Goal: Task Accomplishment & Management: Use online tool/utility

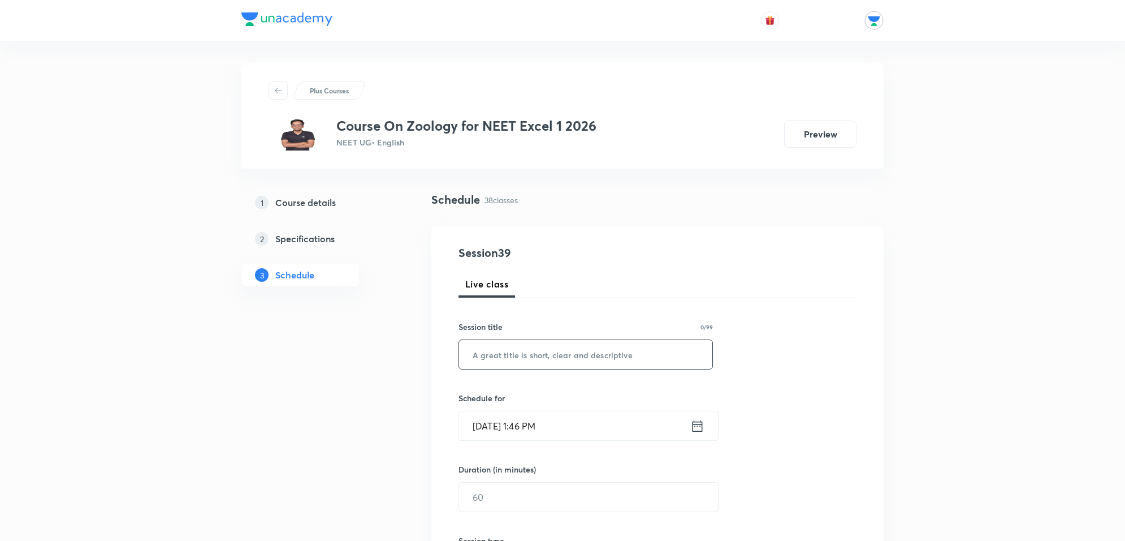
click at [540, 355] on input "text" at bounding box center [585, 354] width 253 height 29
type input "l"
type input "Human Health and Diseases"
click at [563, 428] on input "[DATE] 1:46 PM" at bounding box center [574, 425] width 231 height 29
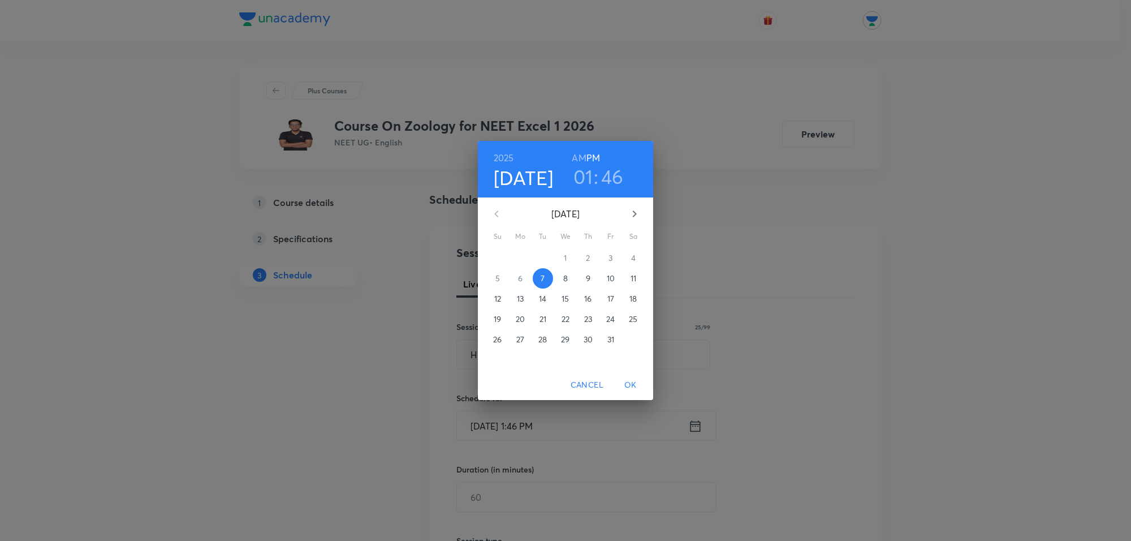
click at [584, 181] on h3 "01" at bounding box center [583, 177] width 20 height 24
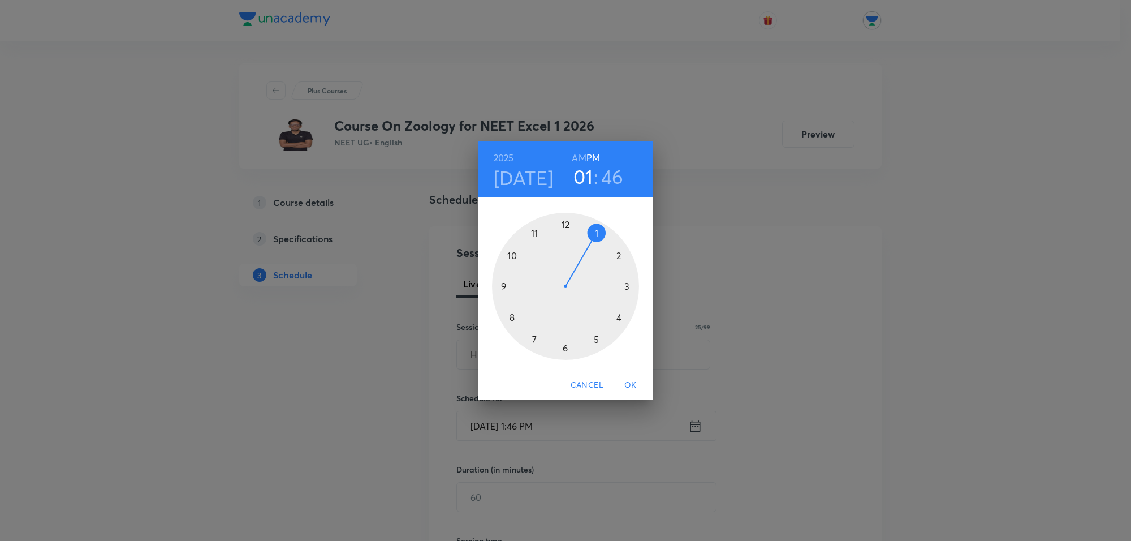
click at [596, 337] on div at bounding box center [565, 286] width 147 height 147
click at [594, 234] on div at bounding box center [565, 286] width 147 height 147
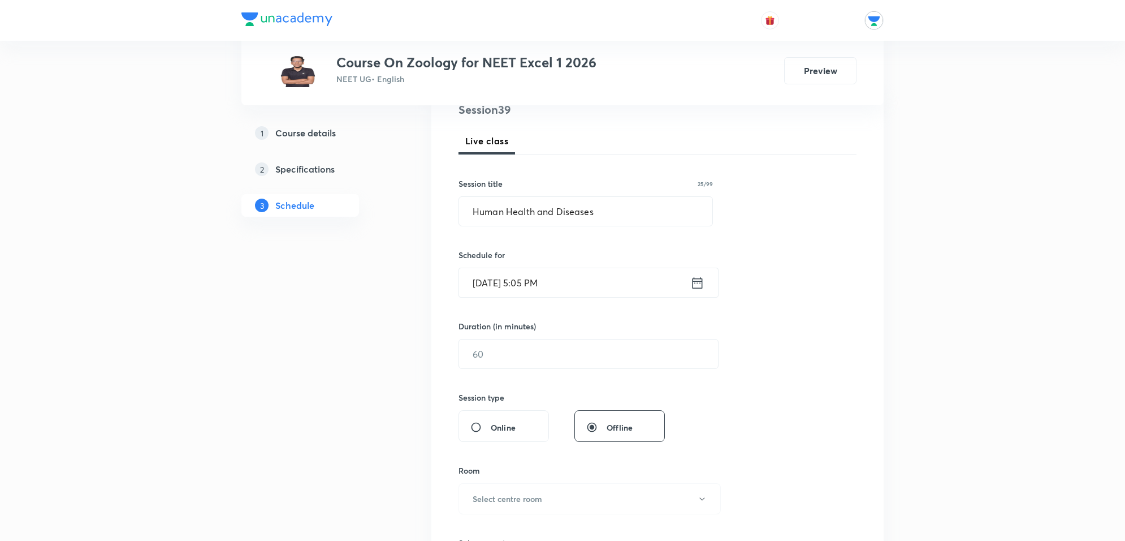
scroll to position [212, 0]
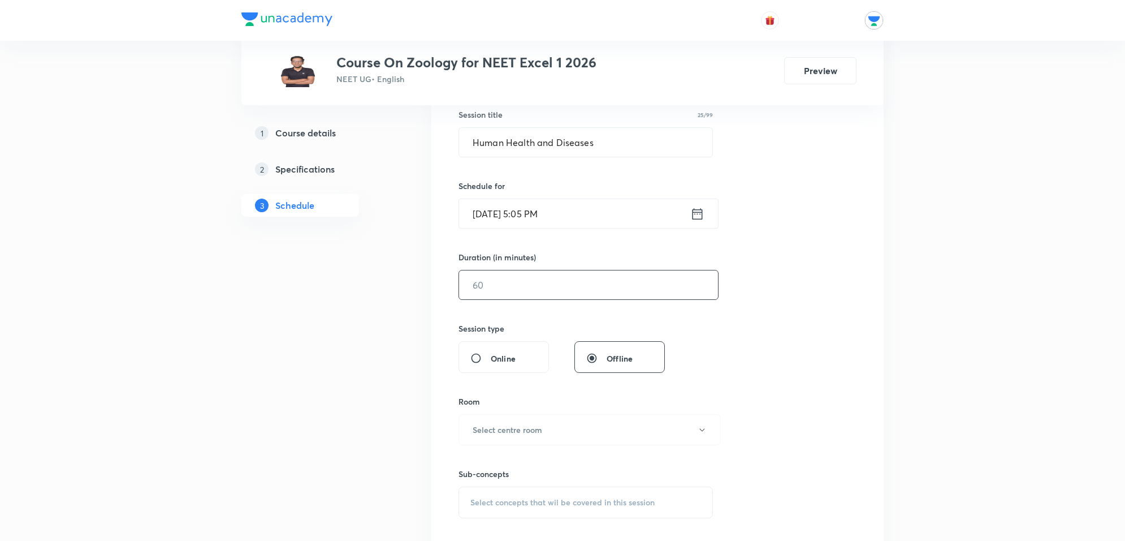
click at [572, 289] on input "text" at bounding box center [588, 284] width 259 height 29
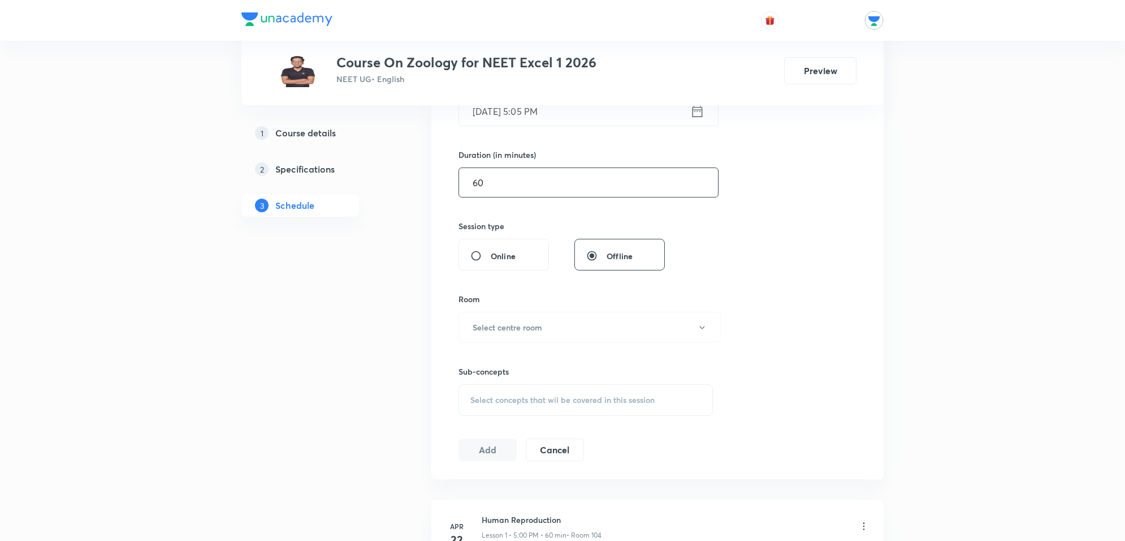
scroll to position [283, 0]
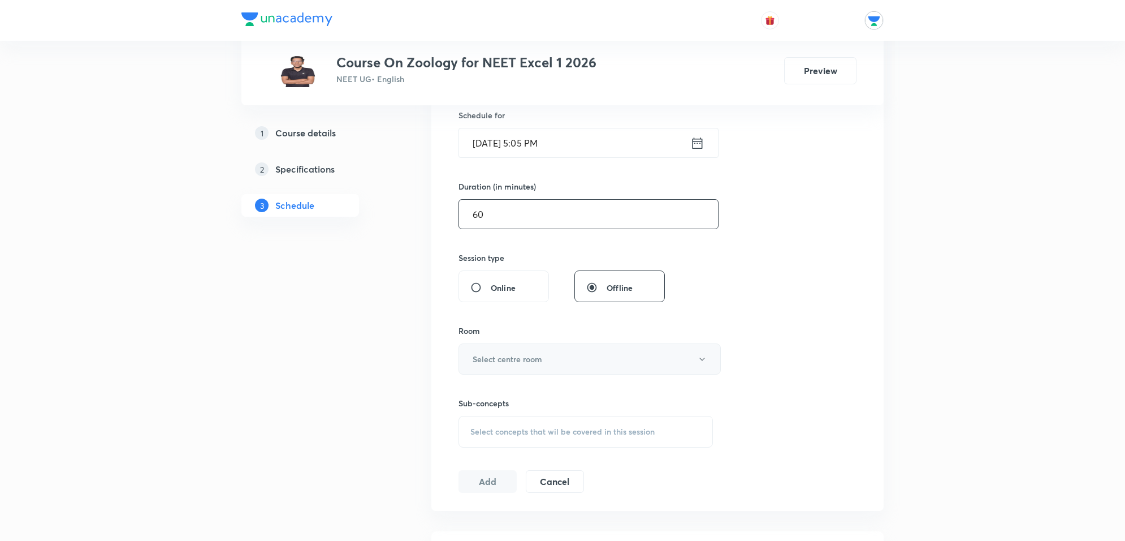
type input "60"
click at [517, 365] on h6 "Select centre room" at bounding box center [508, 359] width 70 height 12
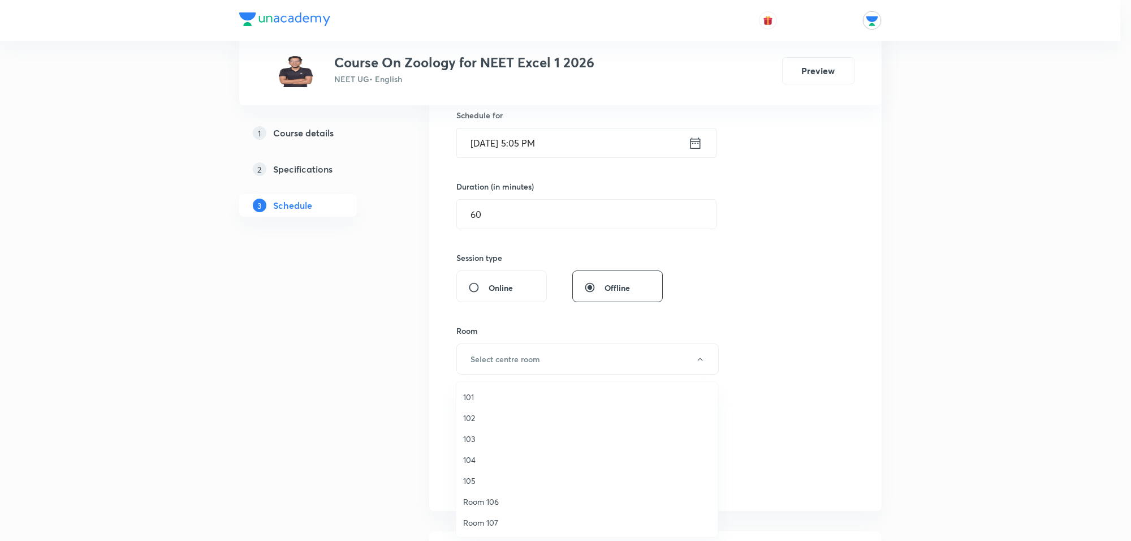
click at [473, 460] on span "104" at bounding box center [587, 460] width 248 height 12
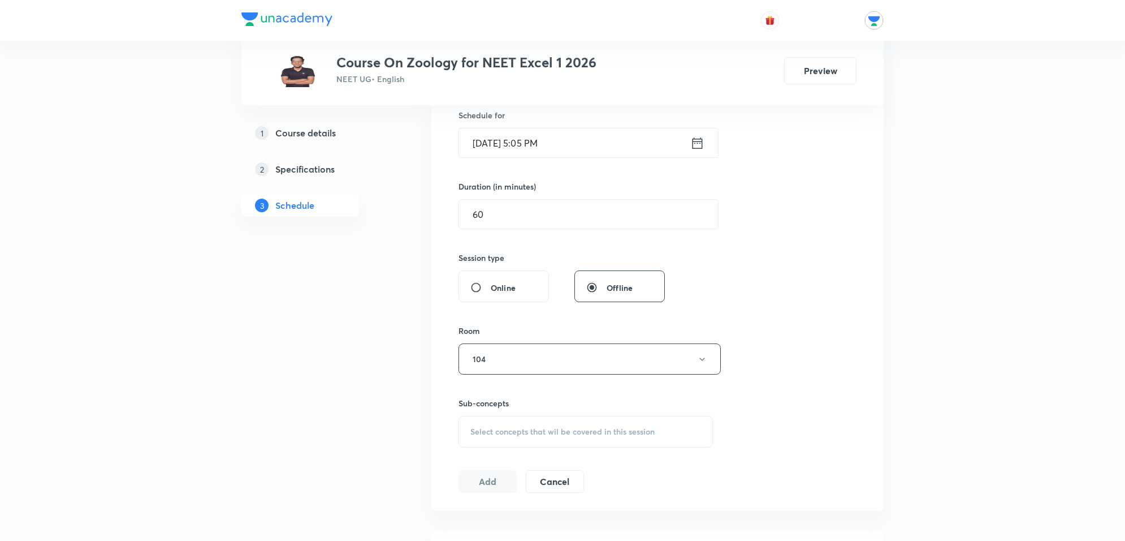
click at [566, 434] on span "Select concepts that wil be covered in this session" at bounding box center [563, 431] width 184 height 9
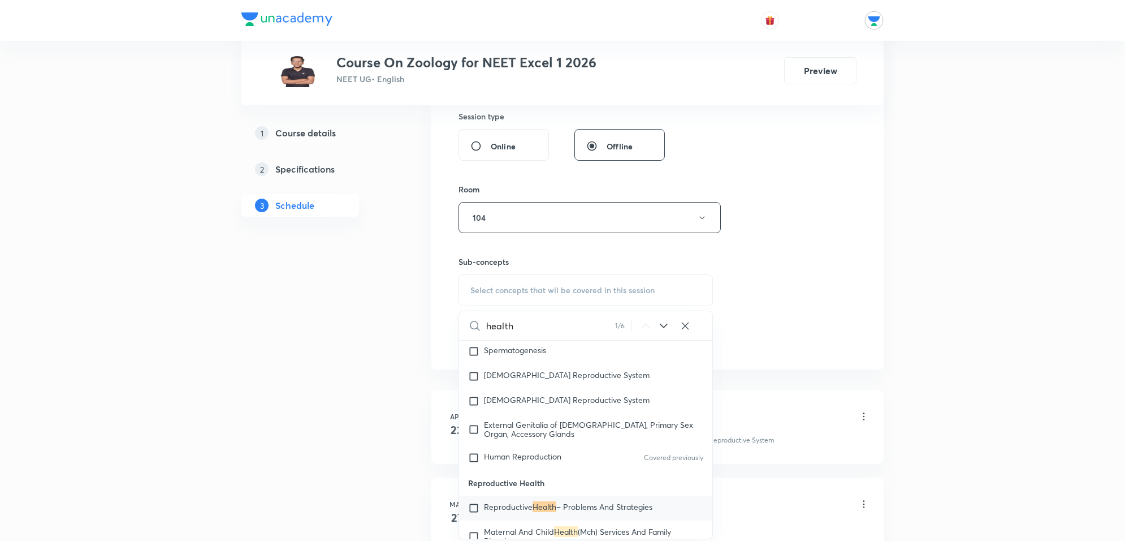
scroll to position [1797, 0]
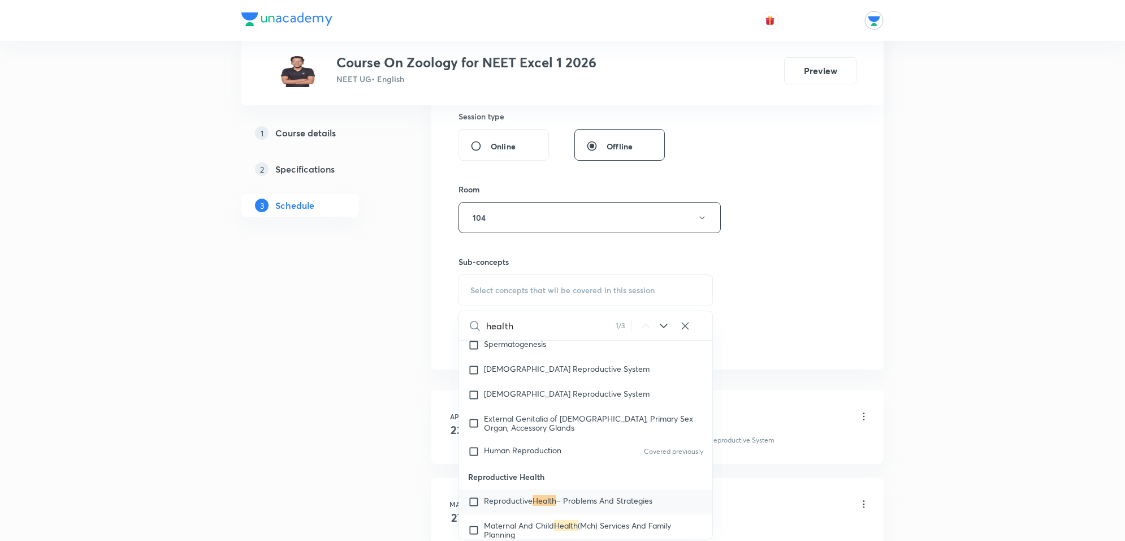
type input "health"
click at [663, 332] on icon at bounding box center [664, 326] width 14 height 14
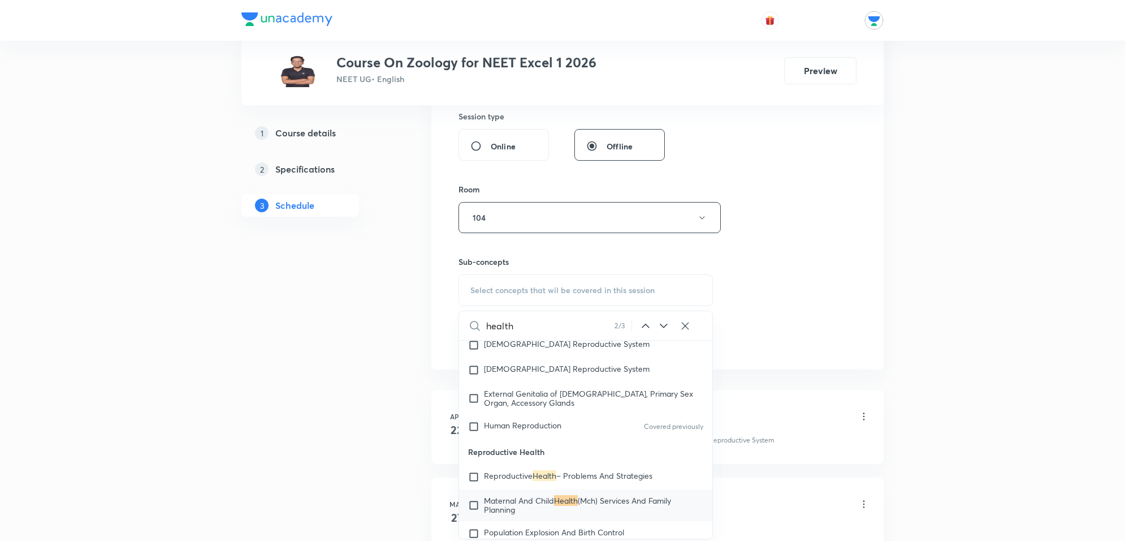
click at [663, 332] on icon at bounding box center [664, 326] width 14 height 14
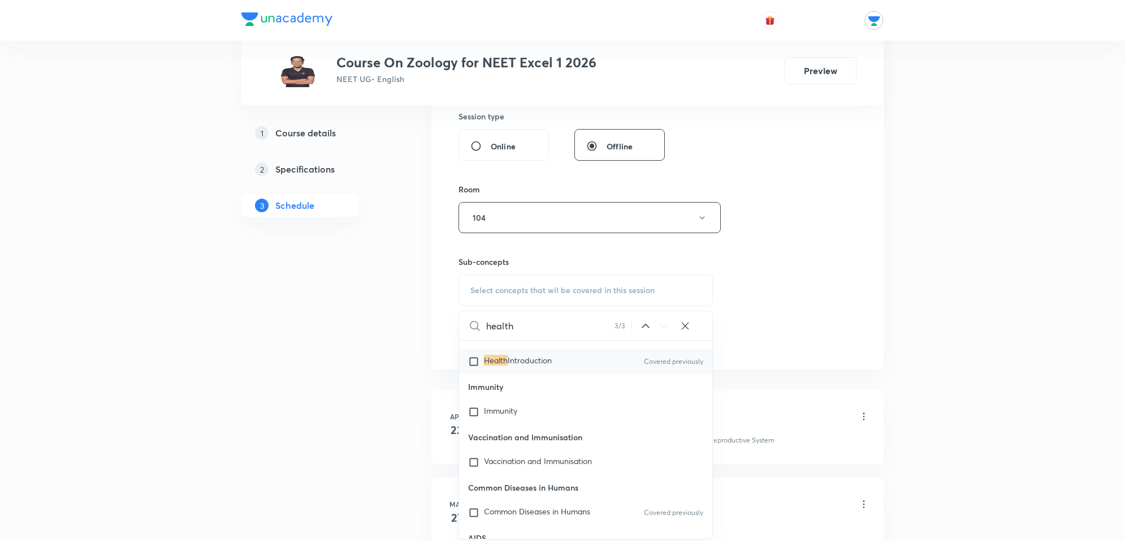
scroll to position [7104, 0]
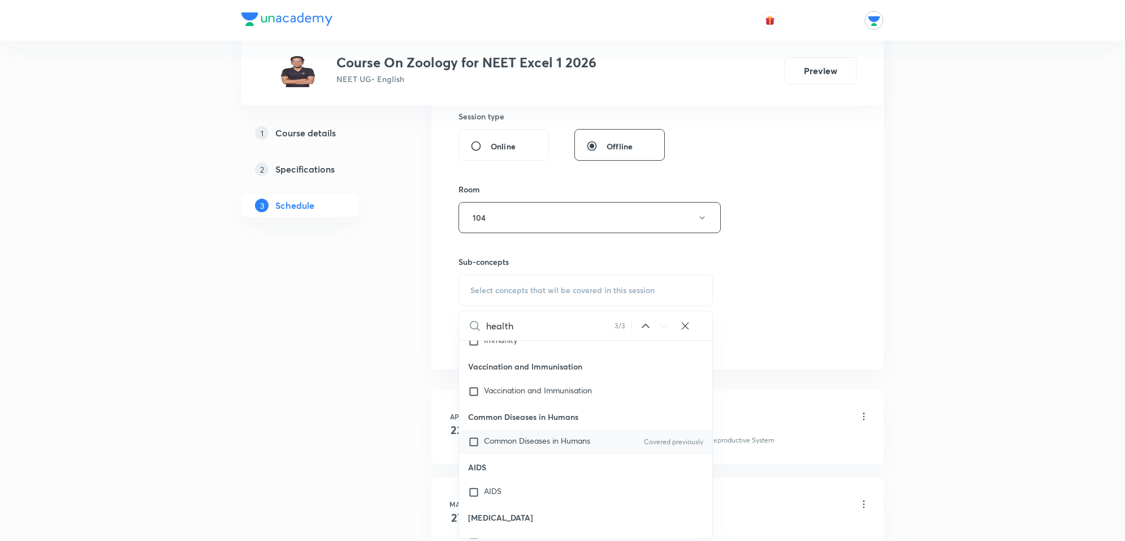
click at [472, 436] on input "checkbox" at bounding box center [476, 441] width 16 height 11
checkbox input "true"
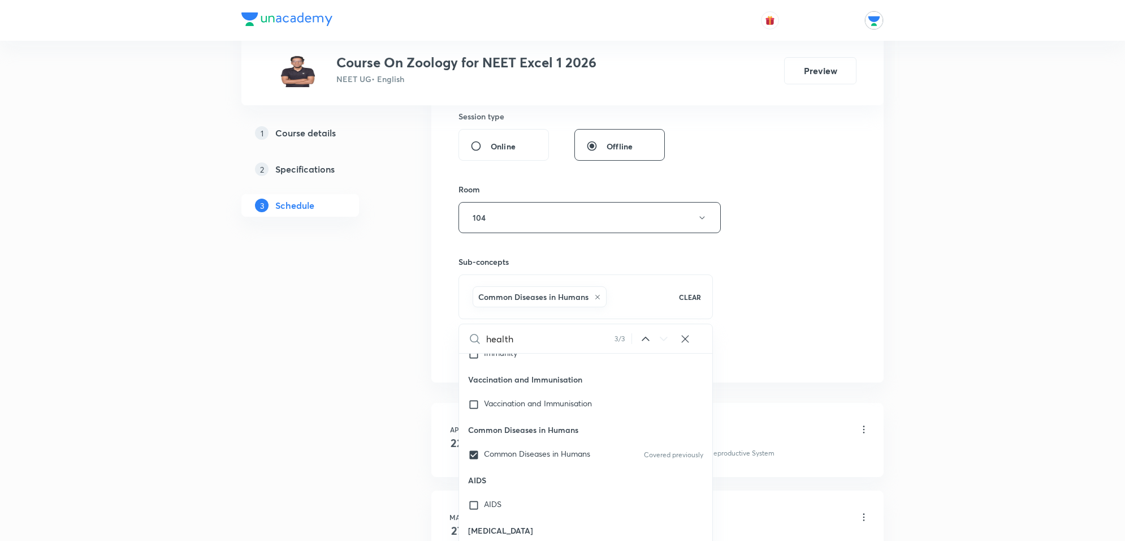
click at [790, 273] on div "Session 39 Live class Session title 25/99 Human Health and Diseases ​ Schedule …" at bounding box center [658, 92] width 398 height 544
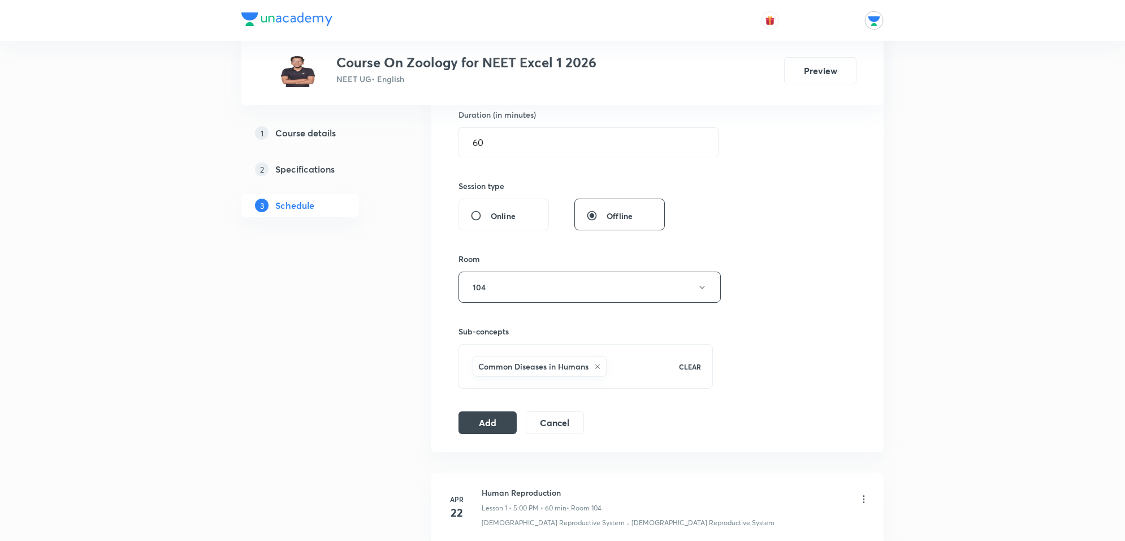
scroll to position [424, 0]
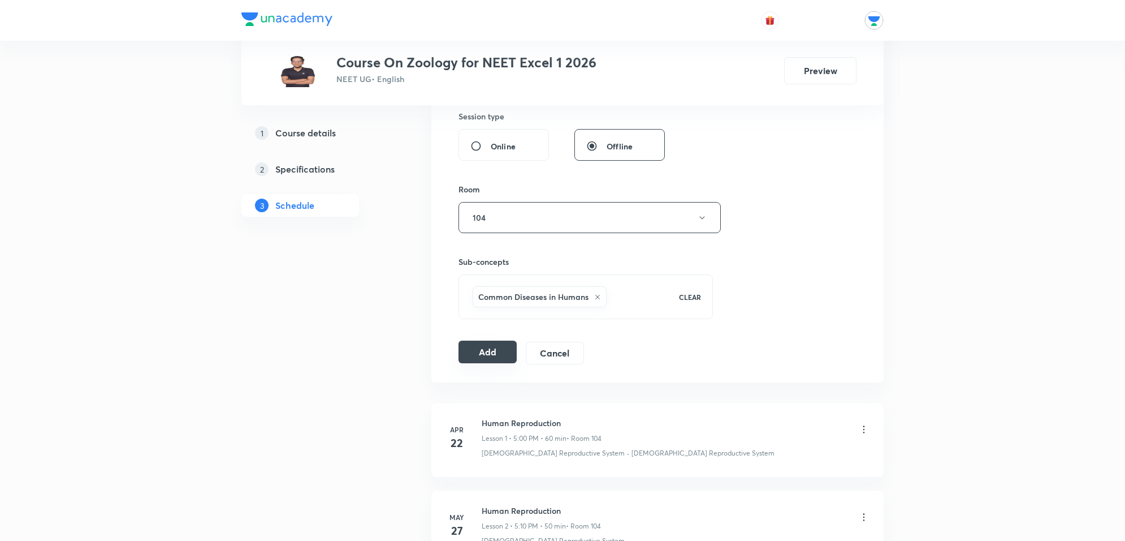
click at [495, 359] on button "Add" at bounding box center [488, 351] width 58 height 23
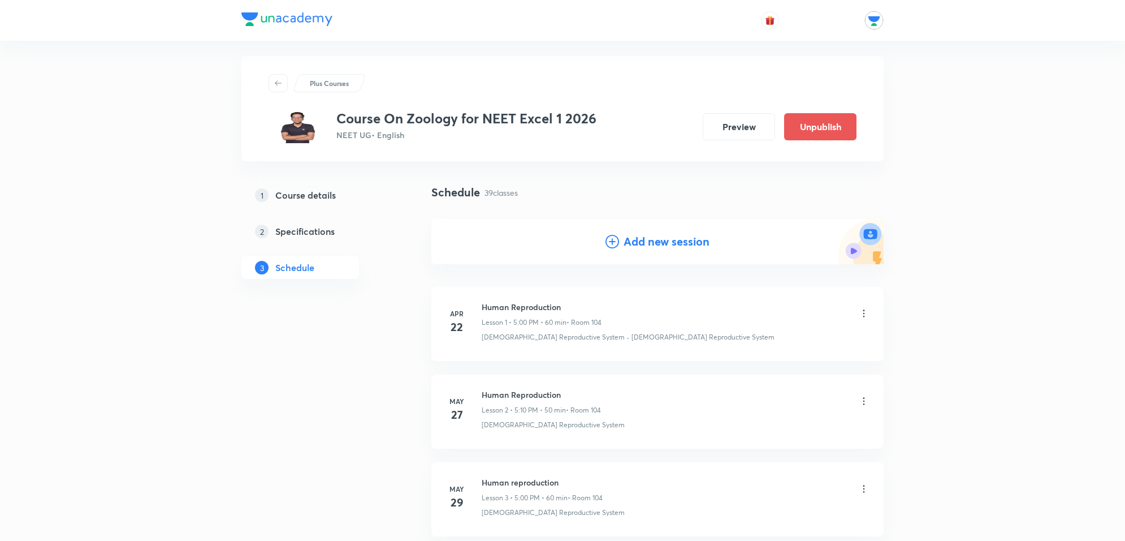
scroll to position [0, 0]
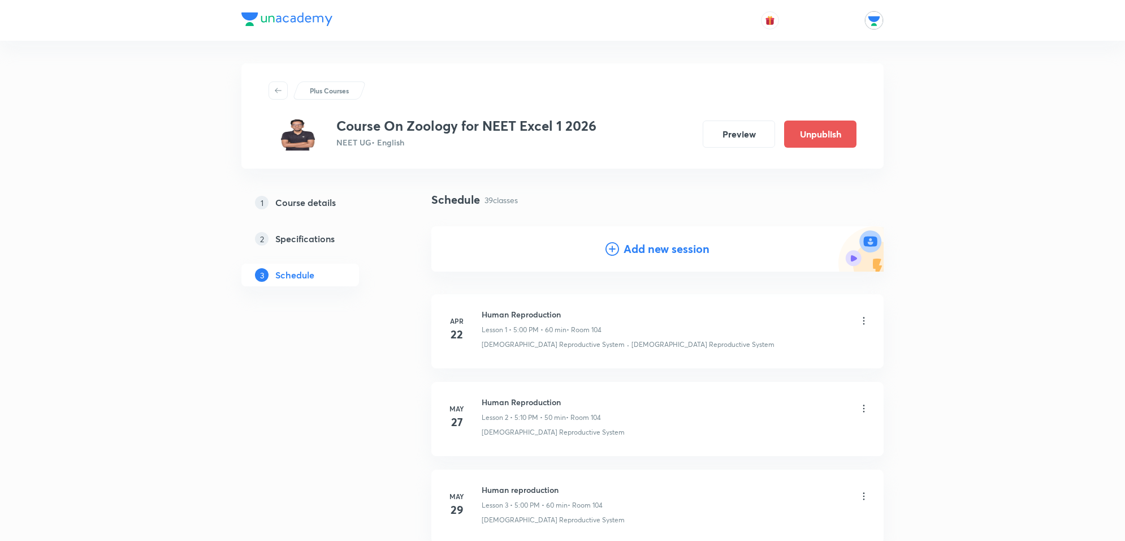
drag, startPoint x: 934, startPoint y: 206, endPoint x: 810, endPoint y: 227, distance: 125.6
drag, startPoint x: 723, startPoint y: 202, endPoint x: 754, endPoint y: 208, distance: 31.5
click at [754, 208] on div "Schedule 39 classes" at bounding box center [658, 199] width 452 height 17
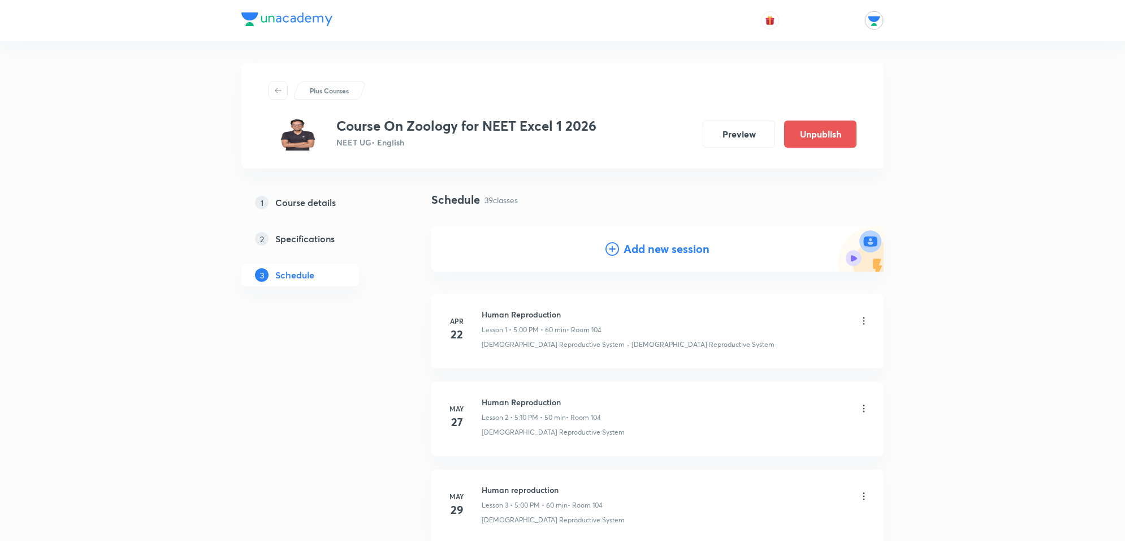
click at [756, 206] on div "Schedule 39 classes" at bounding box center [658, 199] width 452 height 17
click at [757, 205] on div "Schedule 39 classes" at bounding box center [658, 199] width 452 height 17
click at [642, 200] on div "Schedule 39 classes" at bounding box center [658, 199] width 452 height 17
drag, startPoint x: 642, startPoint y: 200, endPoint x: 665, endPoint y: 209, distance: 24.6
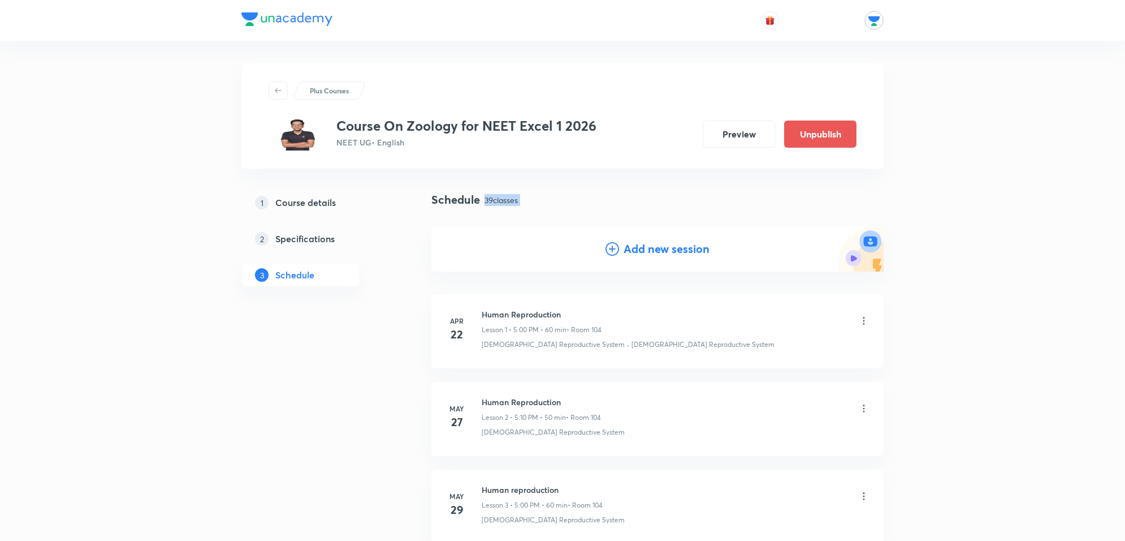
click at [643, 200] on div "Schedule 39 classes" at bounding box center [658, 199] width 452 height 17
click at [778, 247] on div "Add new session" at bounding box center [658, 248] width 452 height 45
click at [777, 246] on div "Add new session" at bounding box center [658, 248] width 452 height 45
click at [777, 245] on div "Add new session" at bounding box center [658, 248] width 452 height 45
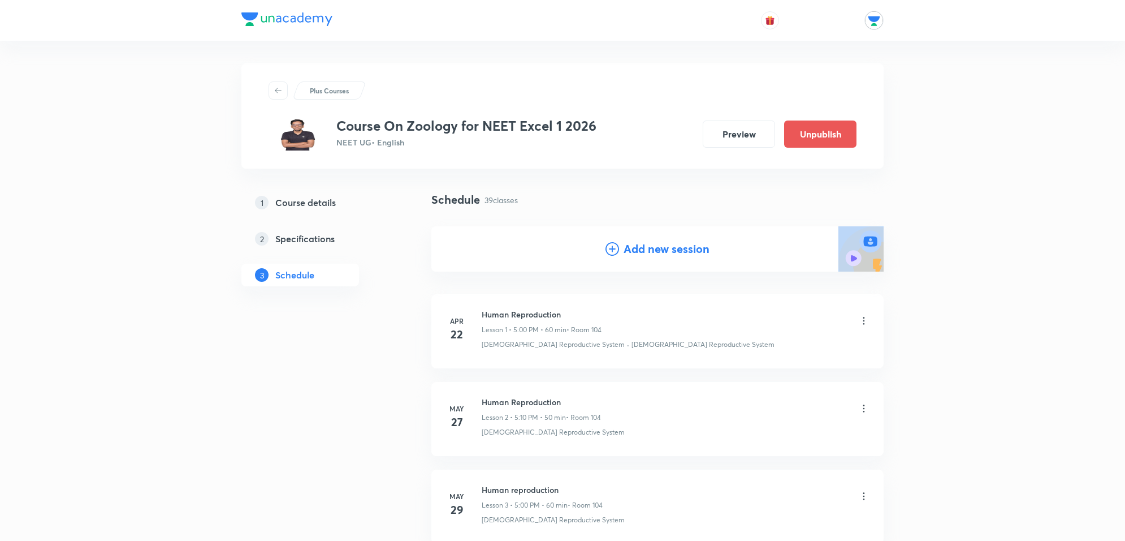
drag, startPoint x: 792, startPoint y: 184, endPoint x: 777, endPoint y: 215, distance: 35.2
click at [820, 199] on div "Schedule 39 classes" at bounding box center [658, 199] width 452 height 17
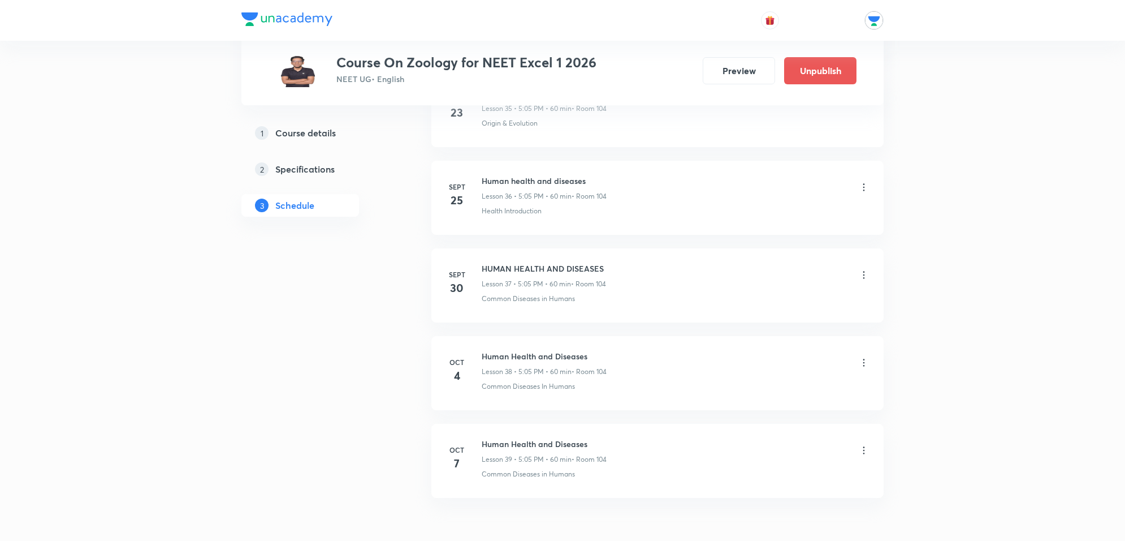
scroll to position [3275, 0]
